Goal: Complete application form

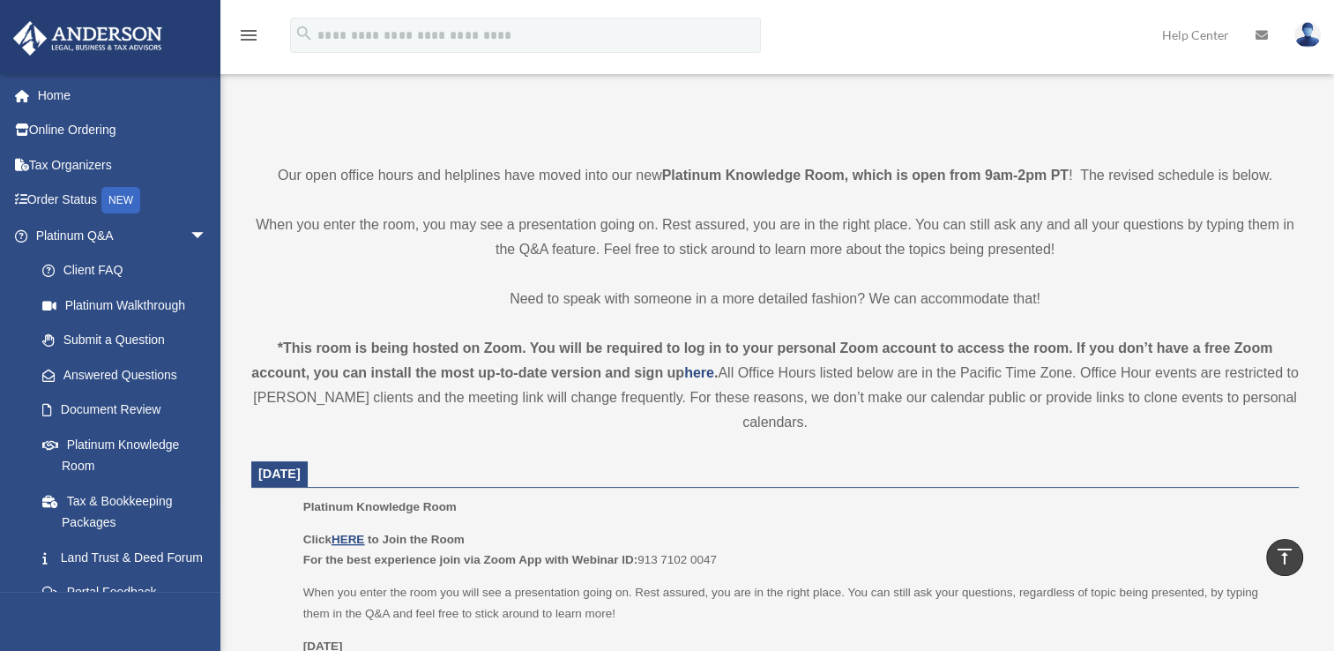
scroll to position [88, 0]
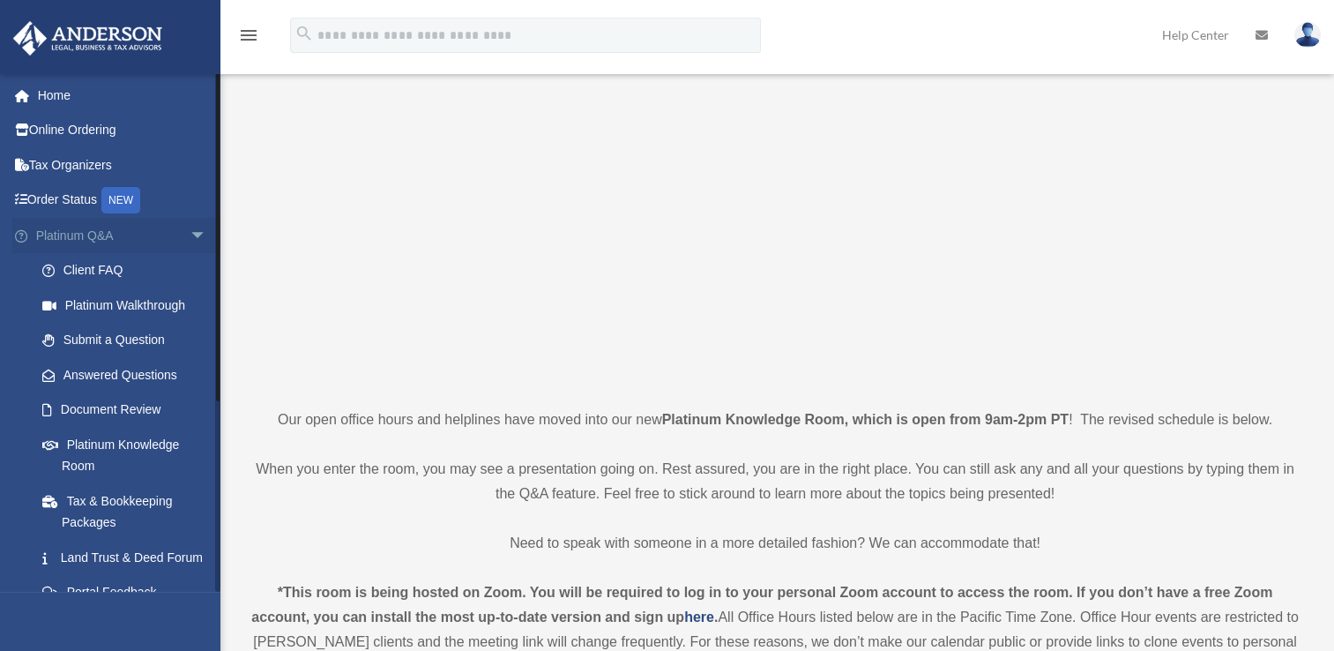
click at [190, 231] on span "arrow_drop_down" at bounding box center [207, 236] width 35 height 36
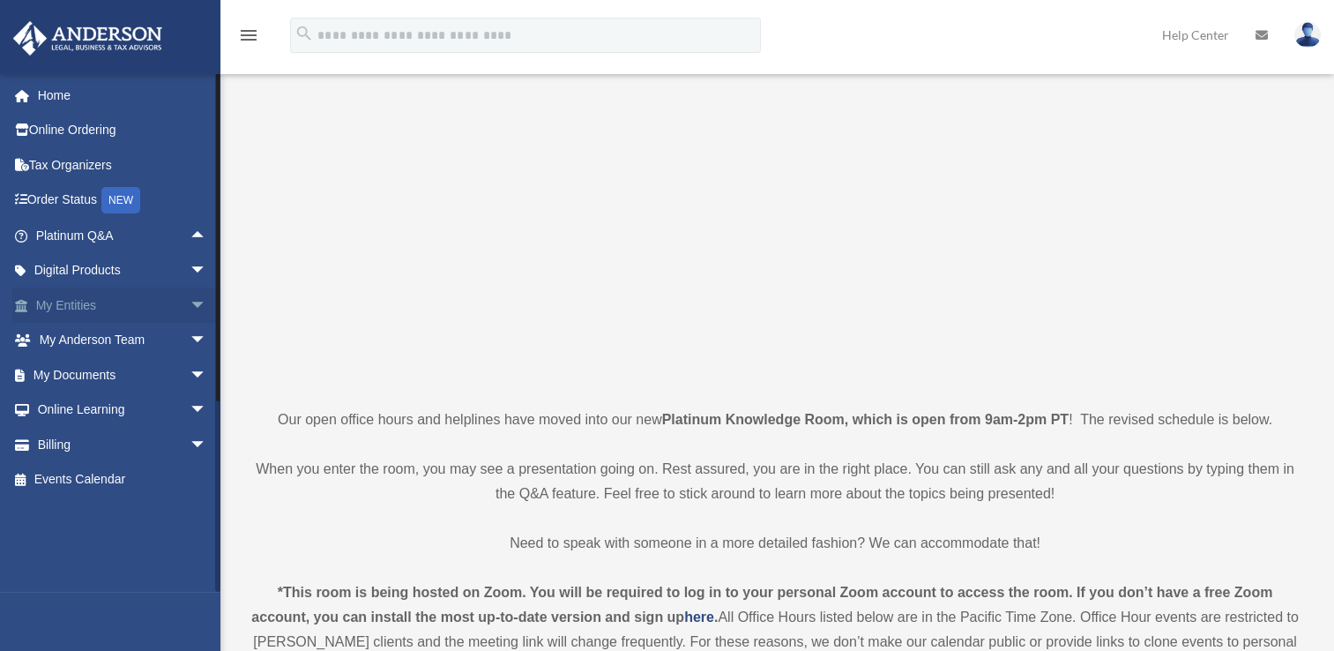
click at [93, 305] on link "My Entities arrow_drop_down" at bounding box center [122, 304] width 221 height 35
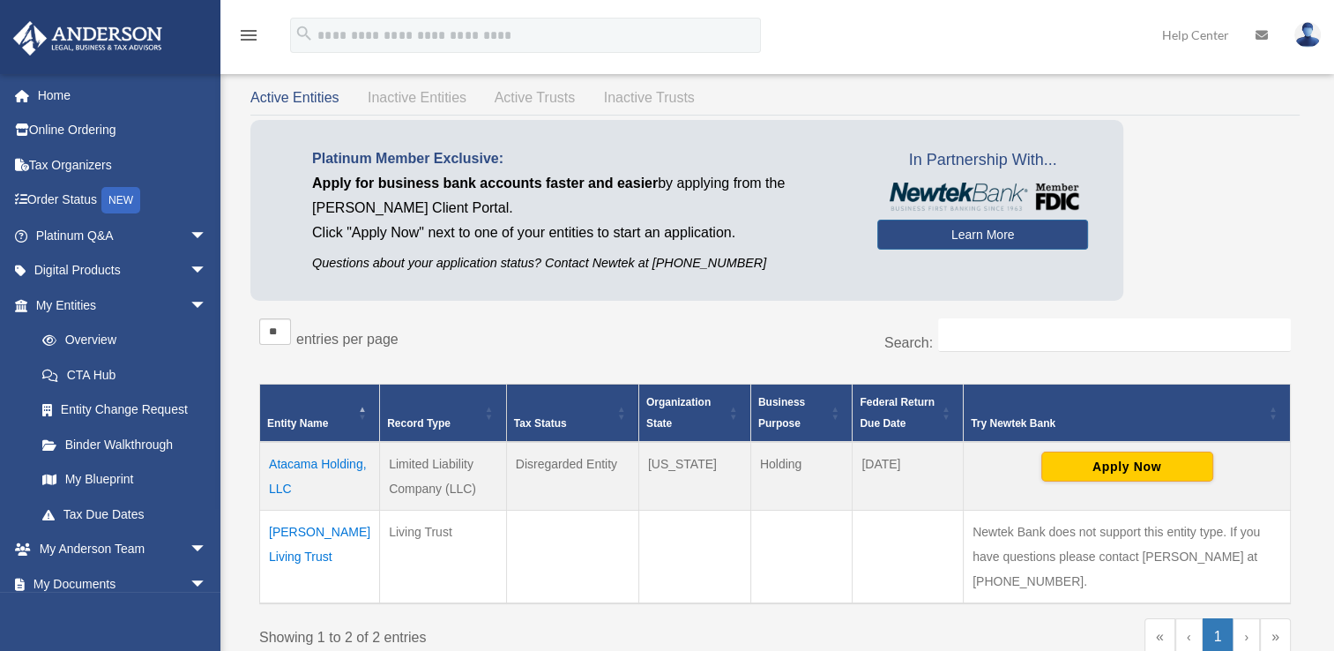
scroll to position [88, 0]
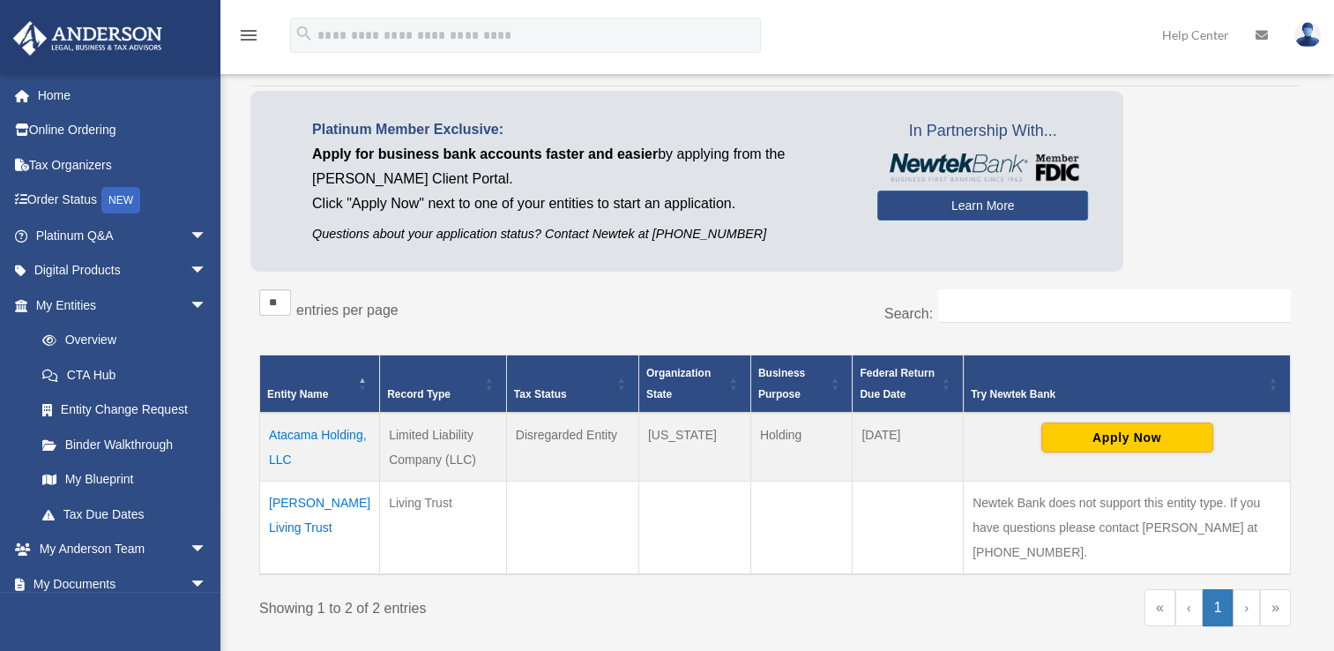
click at [605, 305] on div "** ** ** *** entries per page" at bounding box center [510, 311] width 503 height 44
click at [1124, 436] on button "Apply Now" at bounding box center [1127, 437] width 172 height 30
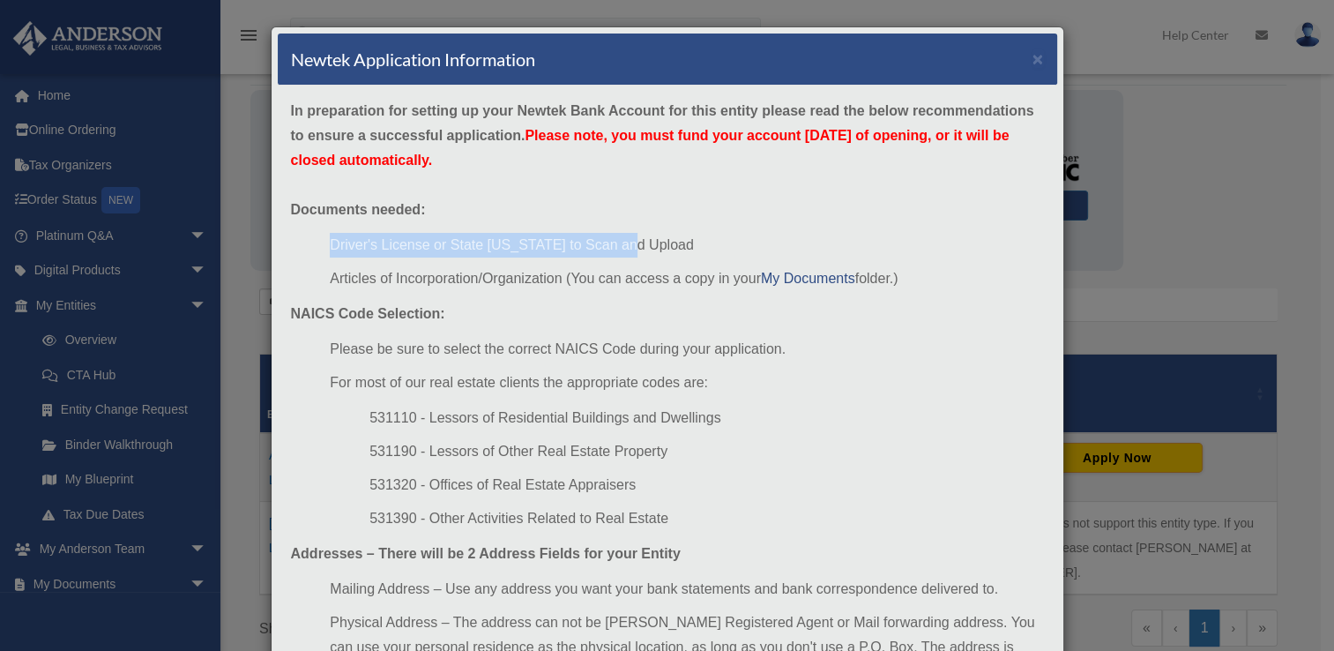
drag, startPoint x: 328, startPoint y: 245, endPoint x: 642, endPoint y: 252, distance: 313.9
click at [642, 252] on li "Driver's License or State [US_STATE] to Scan and Upload" at bounding box center [686, 245] width 713 height 25
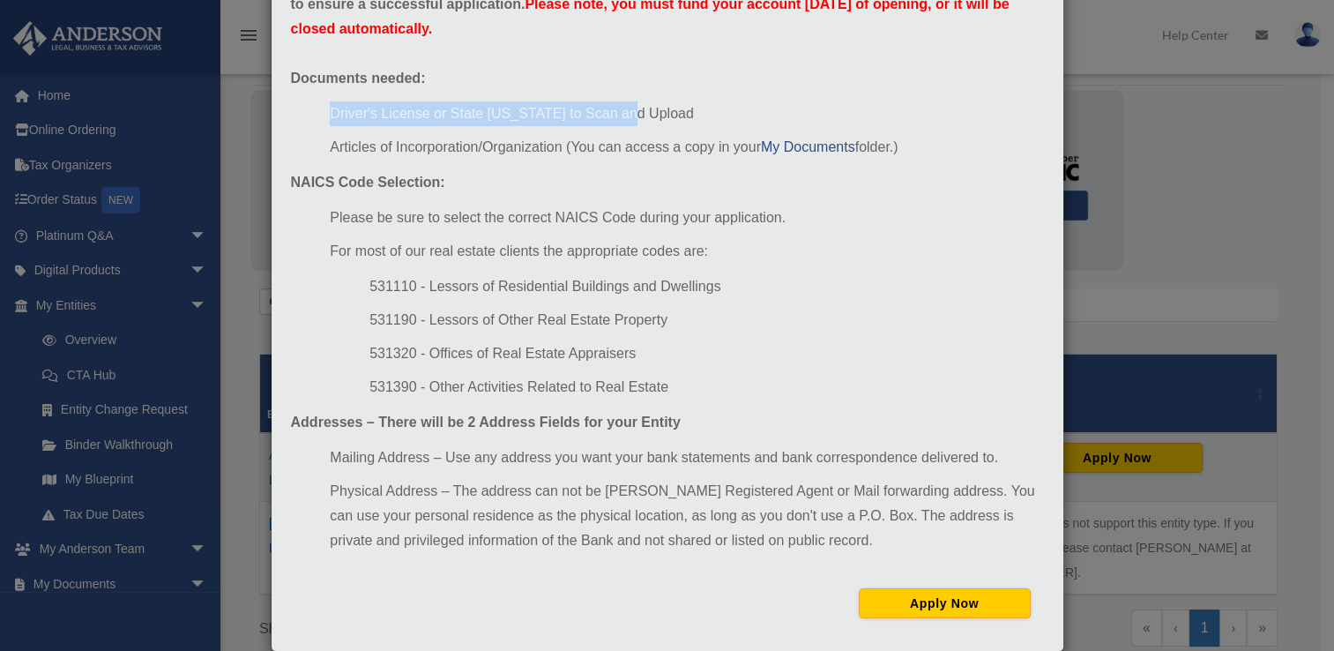
scroll to position [157, 0]
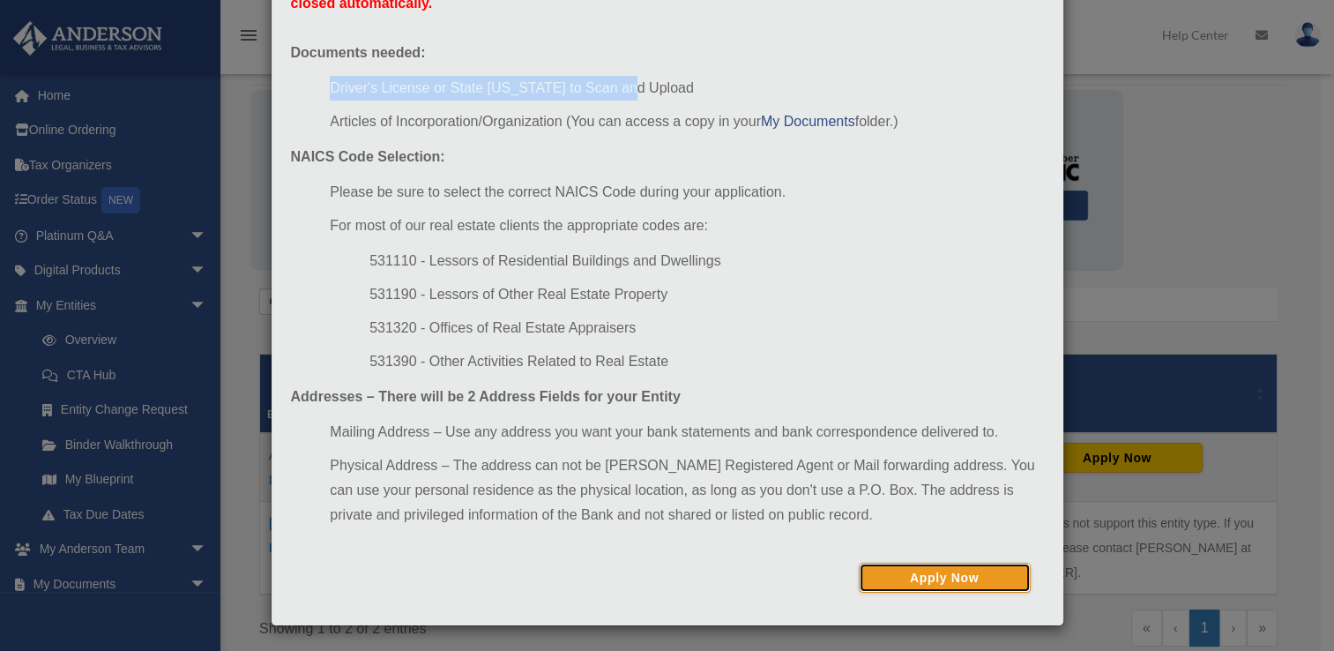
click at [942, 582] on button "Apply Now" at bounding box center [945, 577] width 172 height 30
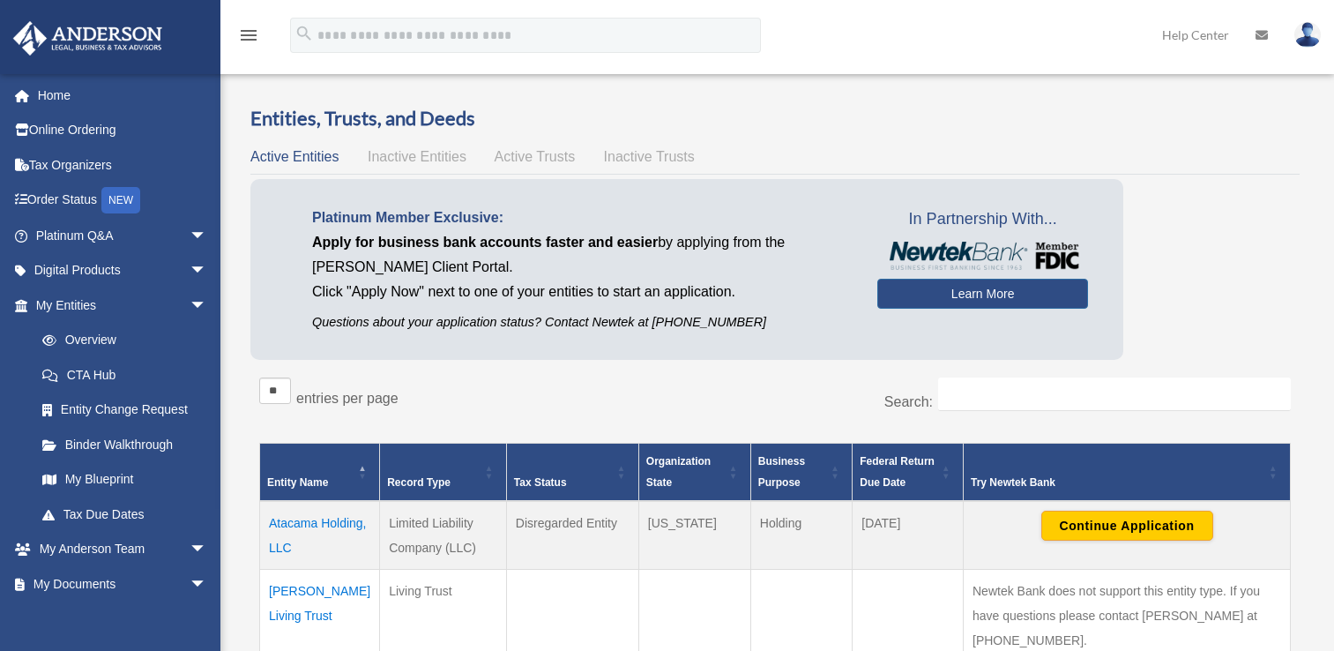
scroll to position [88, 0]
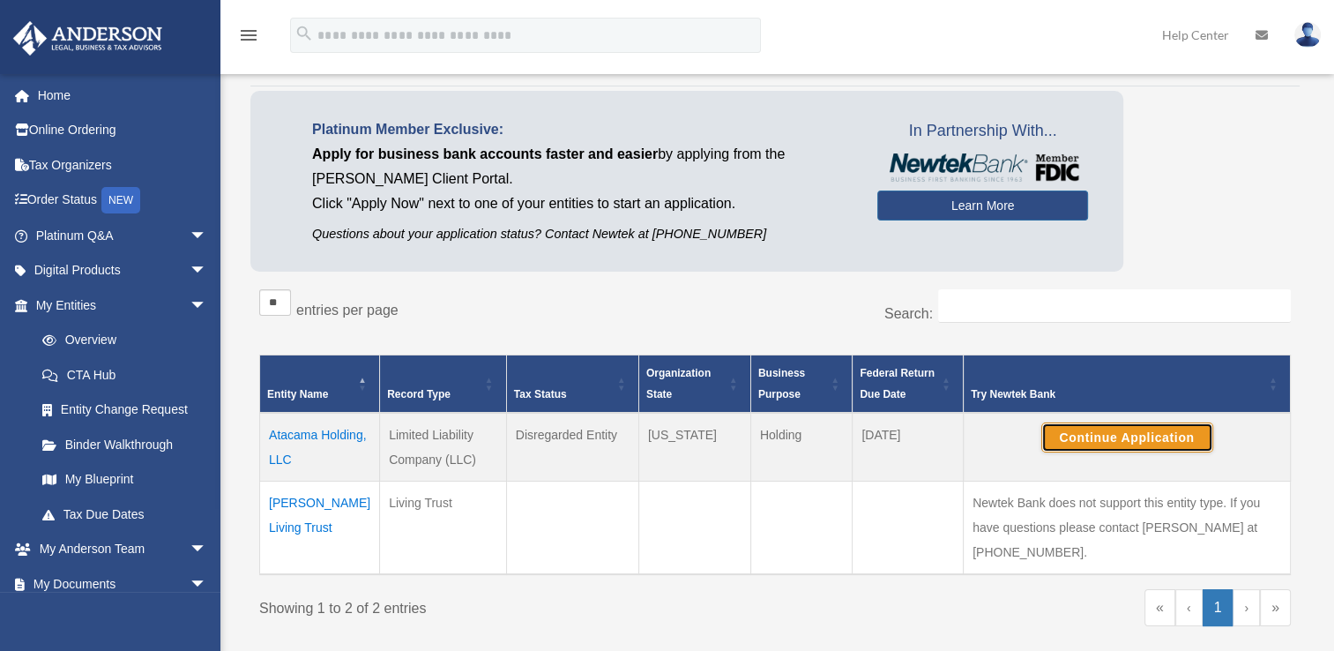
click at [1099, 435] on button "Continue Application" at bounding box center [1127, 437] width 172 height 30
